Goal: Find specific page/section: Find specific page/section

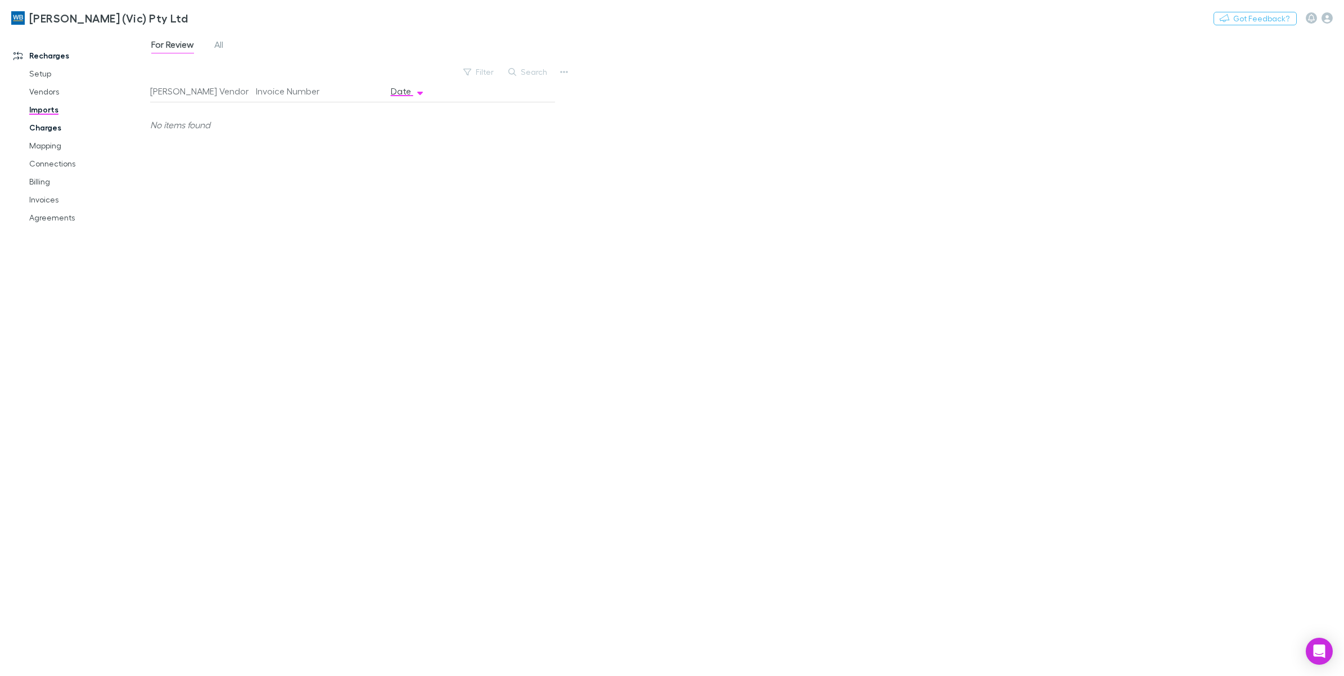
click at [39, 132] on link "Charges" at bounding box center [88, 128] width 141 height 18
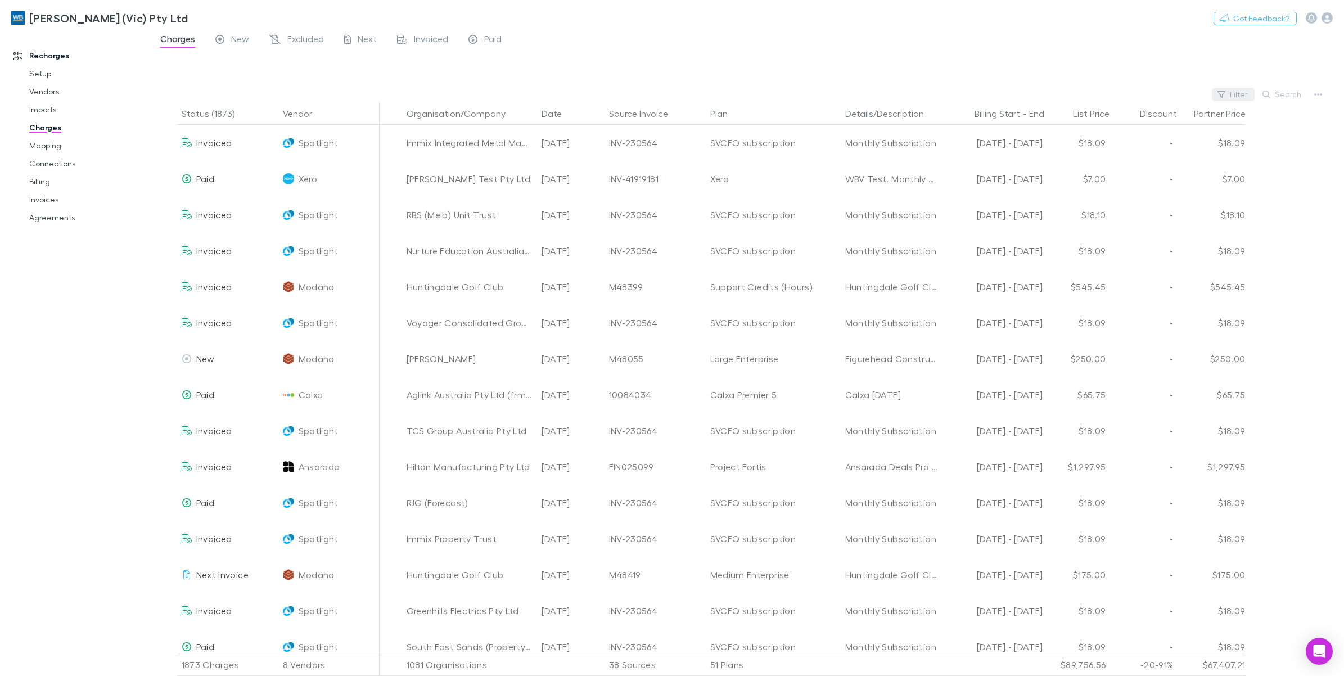
click at [1232, 97] on button "Filter" at bounding box center [1233, 94] width 43 height 13
click at [1114, 202] on li "Modano" at bounding box center [1158, 204] width 196 height 18
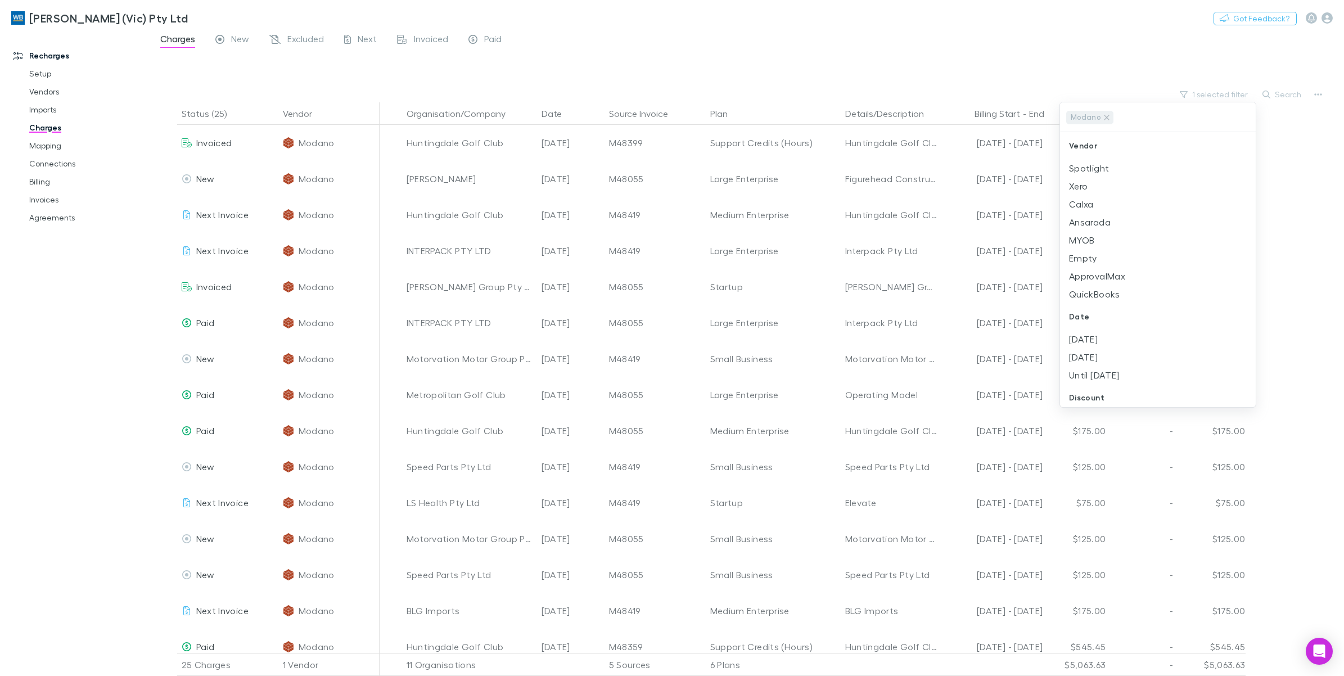
click at [38, 200] on div at bounding box center [672, 338] width 1344 height 676
click at [38, 203] on link "Invoices" at bounding box center [88, 200] width 141 height 18
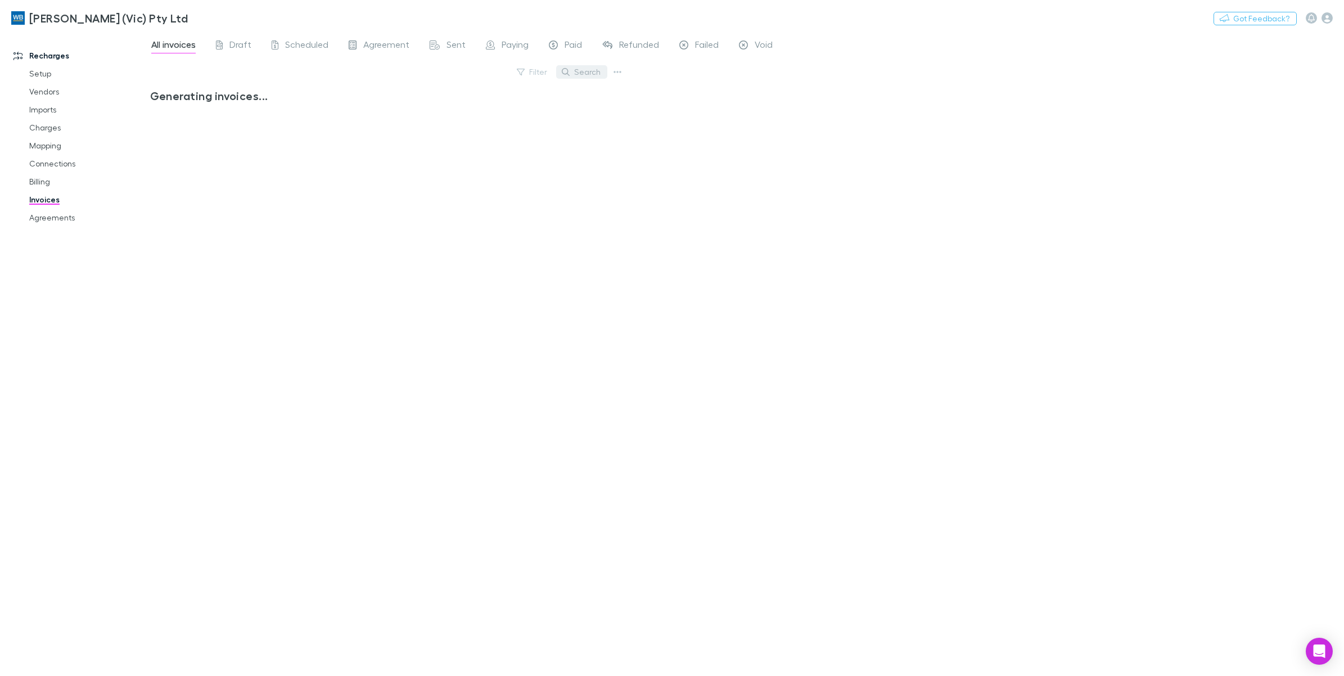
click at [584, 73] on button "Search" at bounding box center [581, 71] width 51 height 13
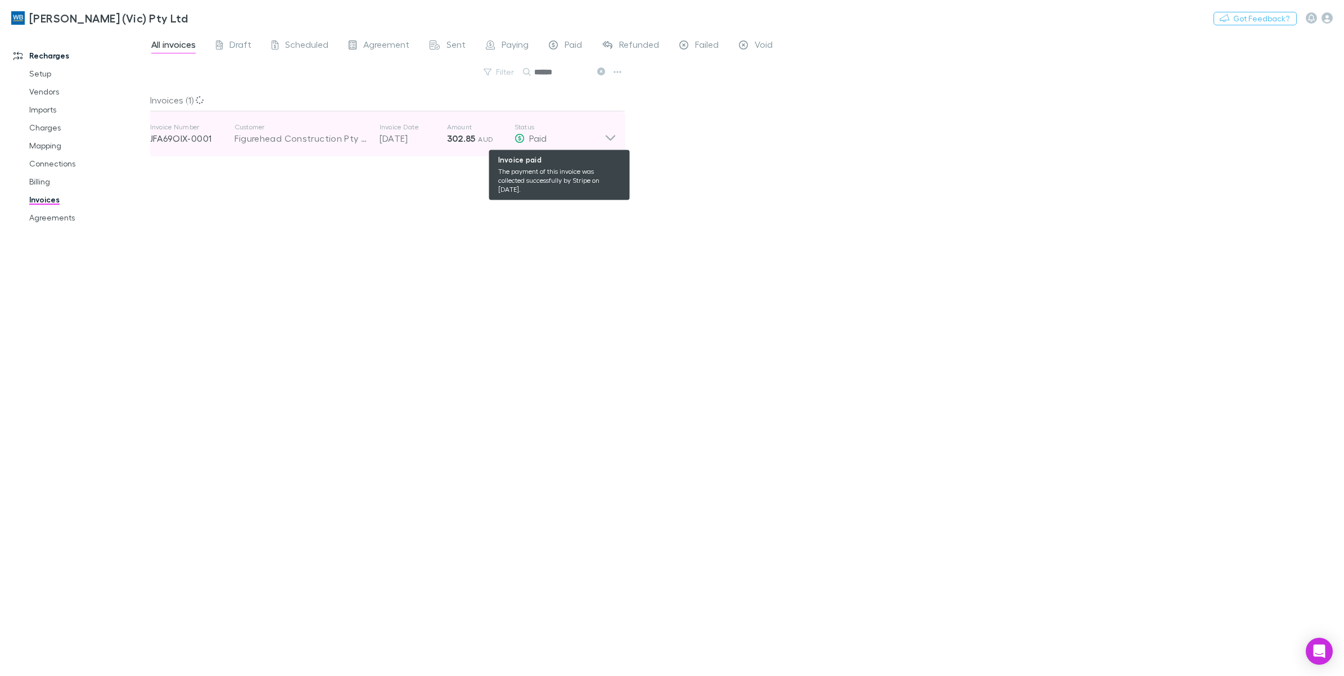
type input "******"
click at [605, 138] on icon at bounding box center [611, 134] width 12 height 22
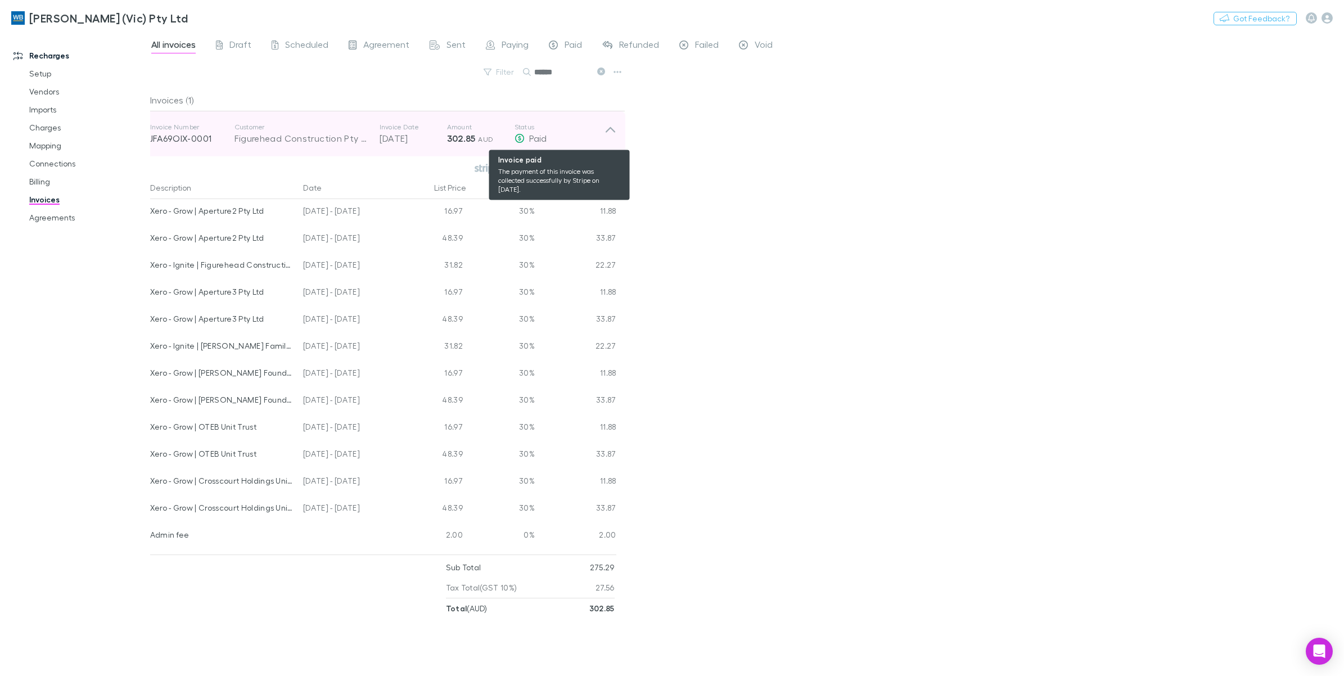
click at [603, 138] on div "Paid" at bounding box center [560, 138] width 90 height 13
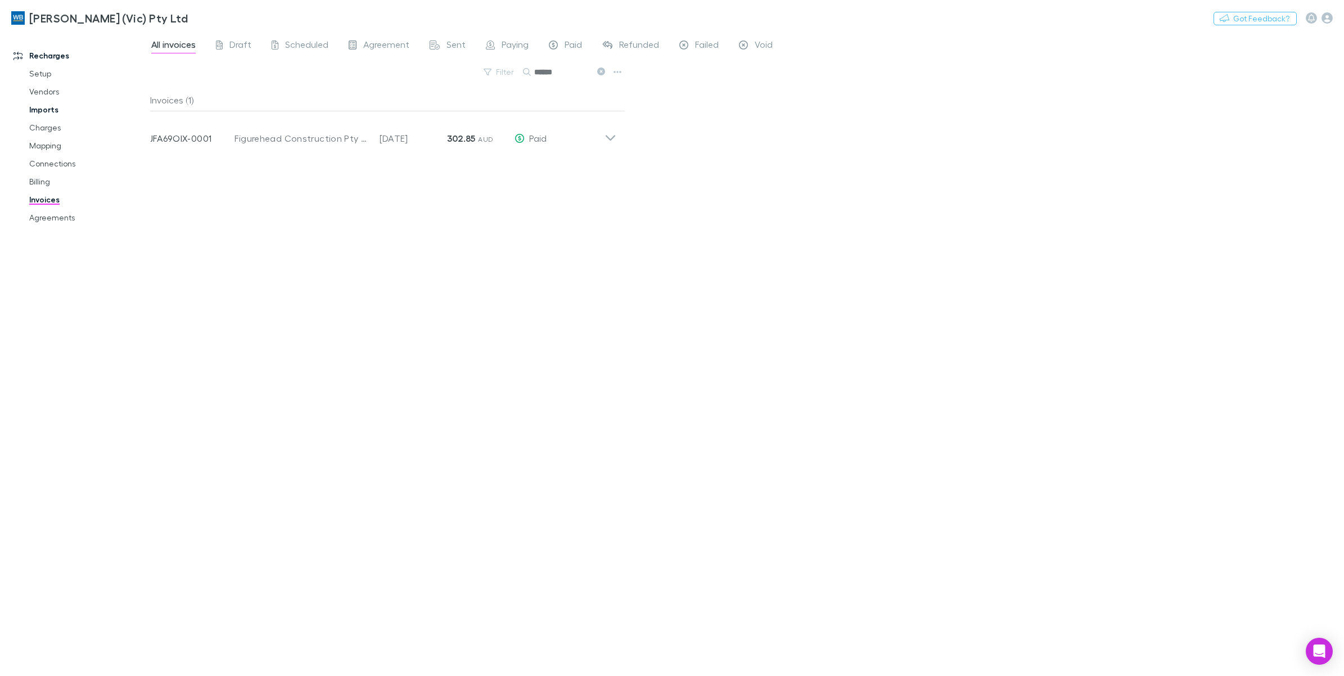
click at [51, 116] on link "Imports" at bounding box center [88, 110] width 141 height 18
click at [218, 40] on span "All" at bounding box center [218, 46] width 9 height 15
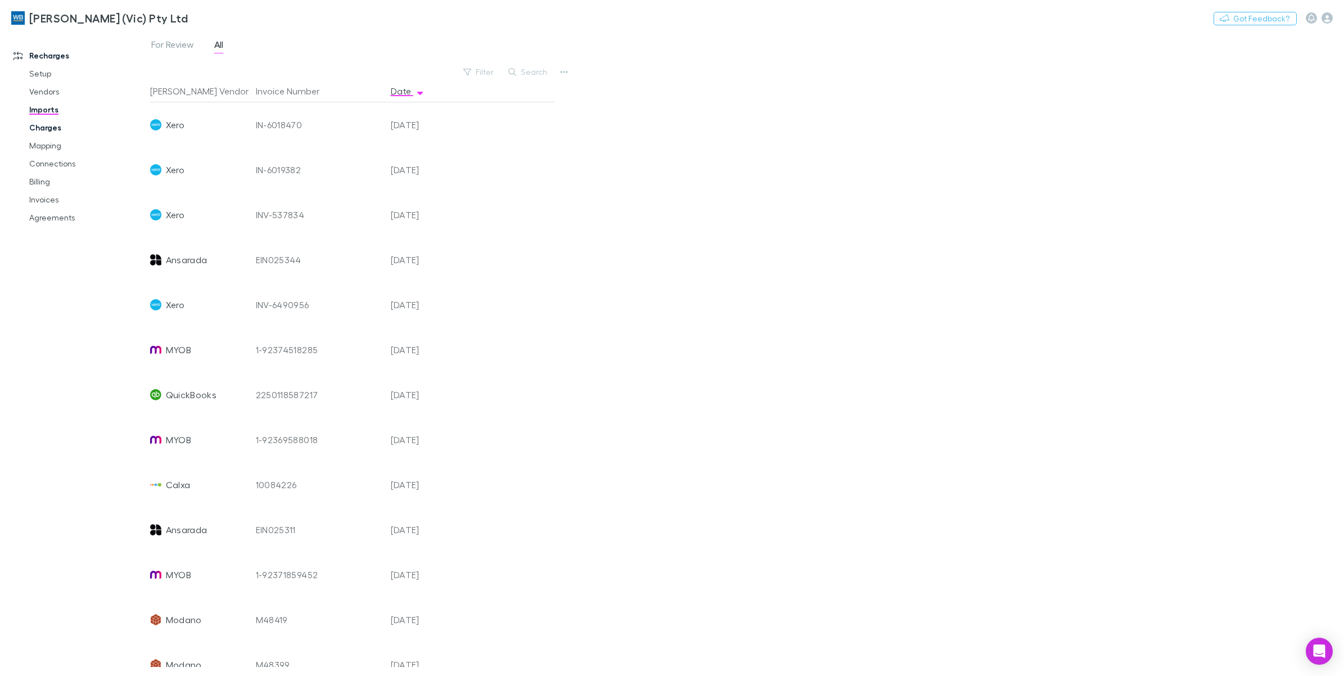
click at [48, 128] on link "Charges" at bounding box center [88, 128] width 141 height 18
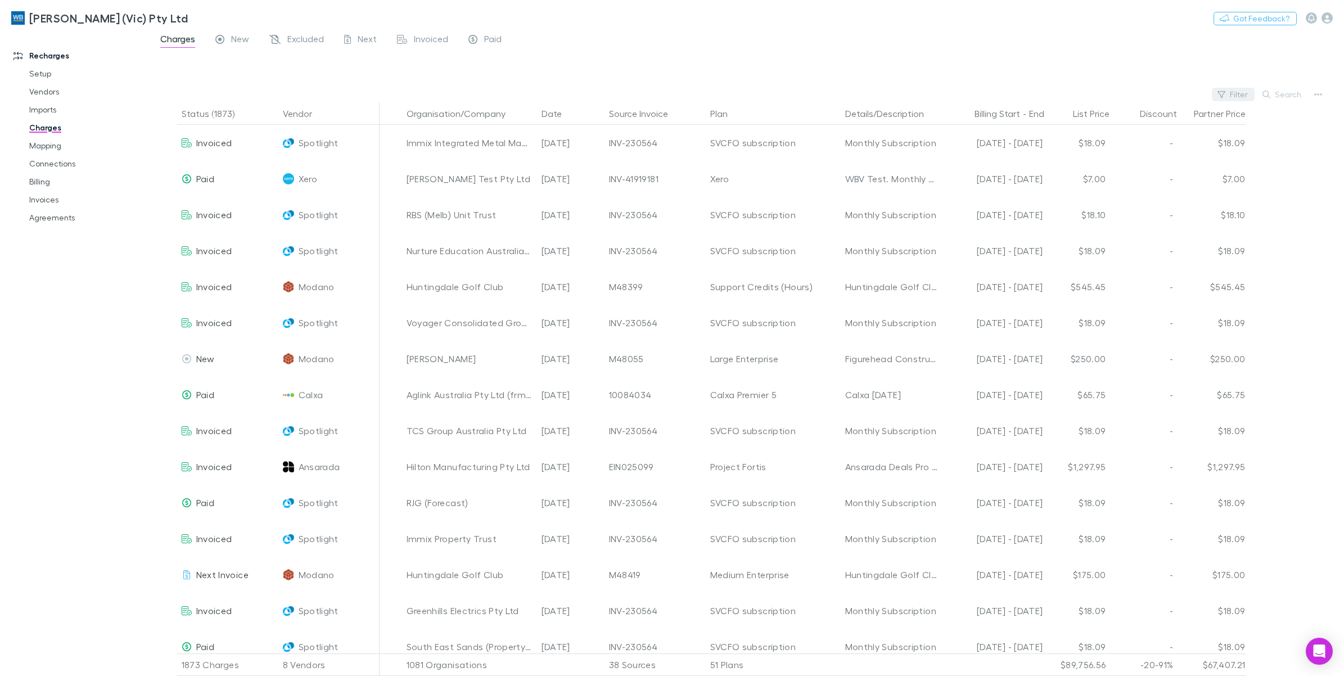
click at [1249, 93] on button "Filter" at bounding box center [1233, 94] width 43 height 13
click at [1106, 206] on li "Modano" at bounding box center [1158, 204] width 196 height 18
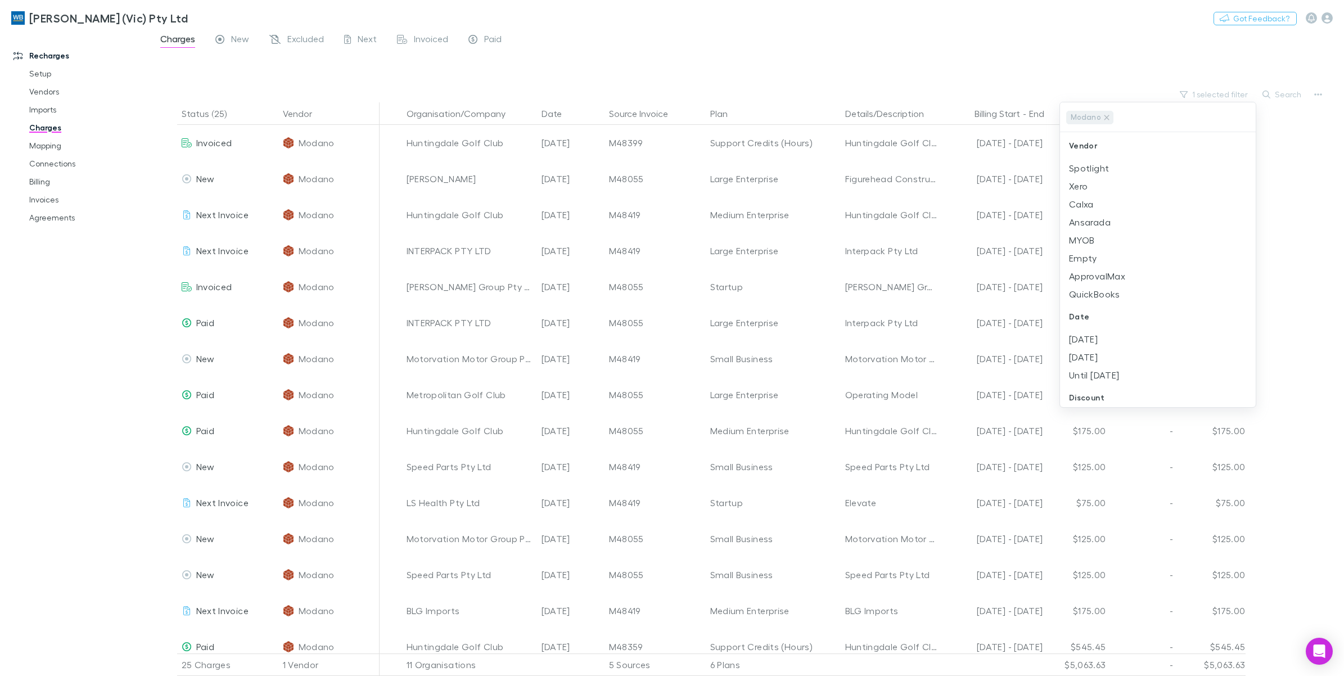
click at [1047, 65] on div at bounding box center [672, 338] width 1344 height 676
